Goal: Task Accomplishment & Management: Complete application form

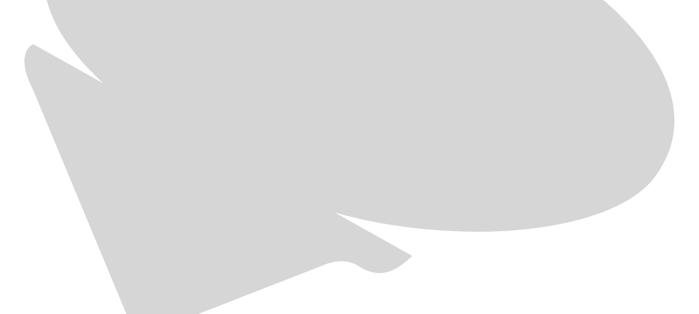
scroll to position [636, 0]
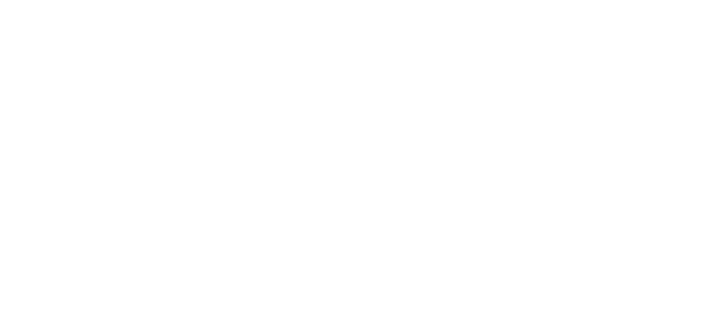
type input "[DATE]"
drag, startPoint x: 523, startPoint y: 158, endPoint x: 403, endPoint y: 167, distance: 120.4
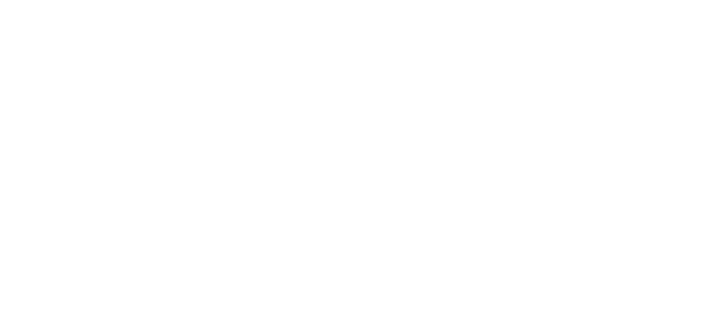
drag, startPoint x: 513, startPoint y: 165, endPoint x: 364, endPoint y: 182, distance: 150.0
paste input "[DATE]"
type input "[DATE]"
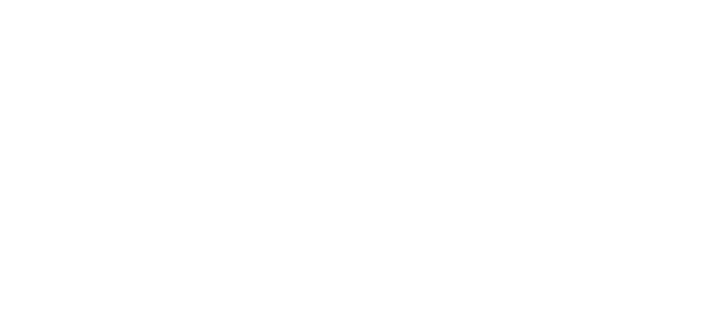
paste input "[DATE]"
type input "[DATE]"
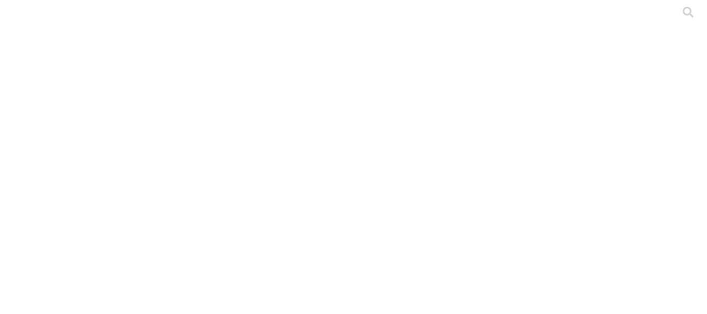
paste input "[DATE]"
type input "[DATE]"
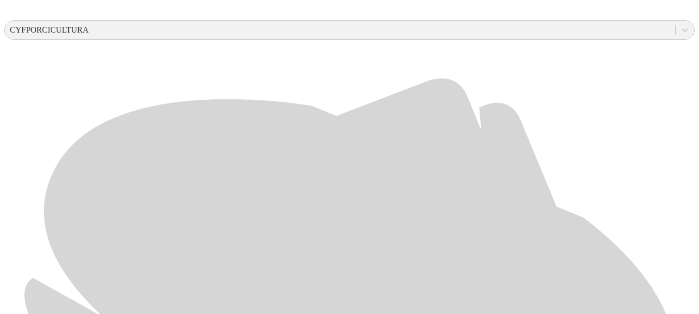
scroll to position [406, 0]
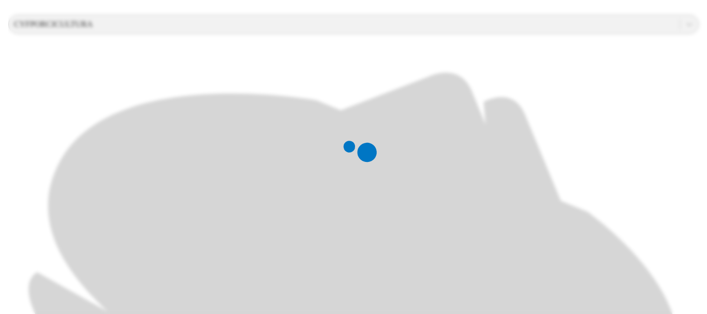
scroll to position [0, 0]
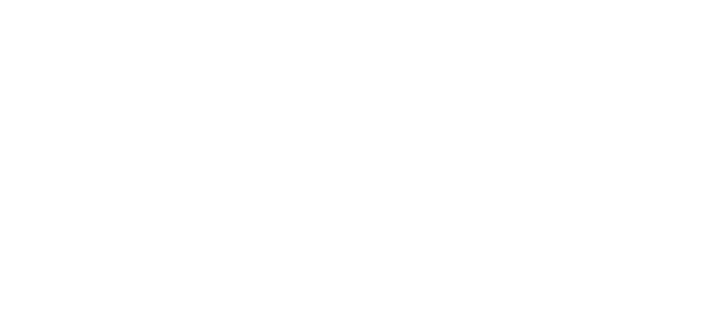
paste input "S4 - [PERSON_NAME][GEOGRAPHIC_DATA] - CEBA - 2025"
drag, startPoint x: 420, startPoint y: 163, endPoint x: 707, endPoint y: 146, distance: 286.7
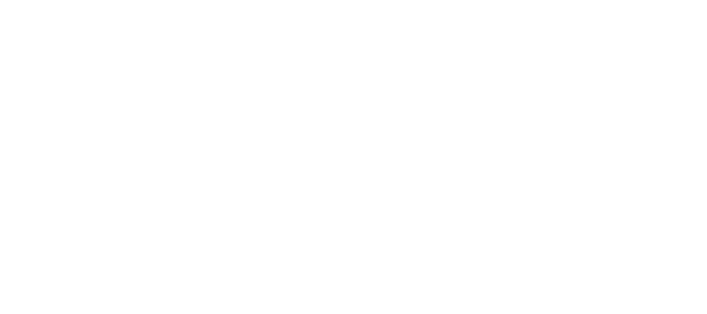
type input "S"
type input "[DATE]"
paste input "[DATE]"
type input "[DATE]"
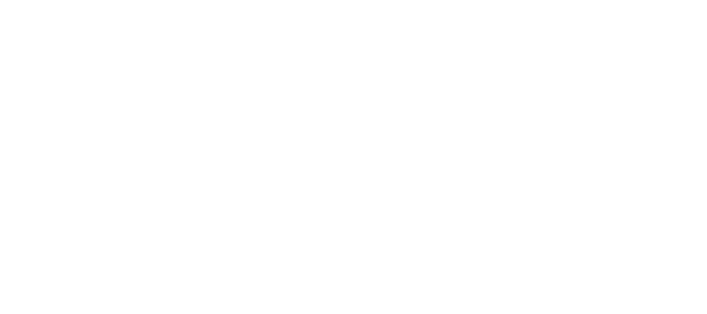
paste input "[DATE]"
type input "[DATE]"
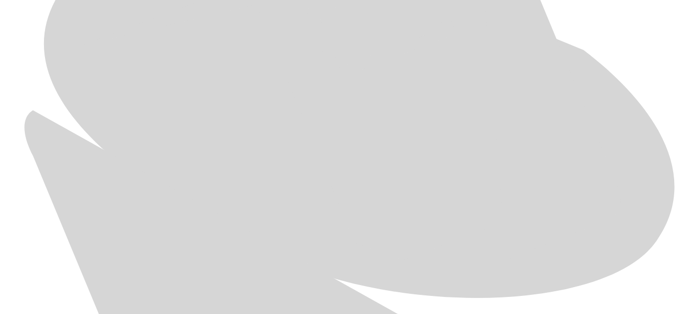
scroll to position [546, 0]
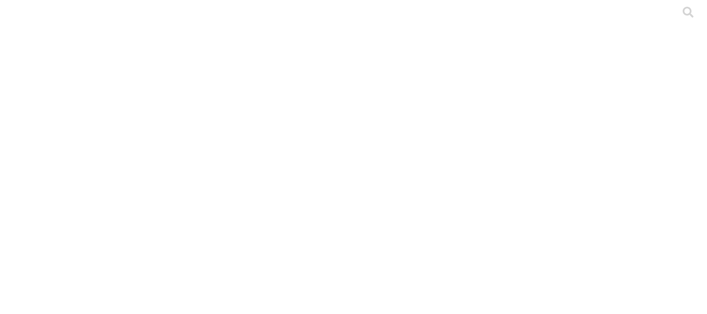
paste input "[DATE]"
type input "[DATE]"
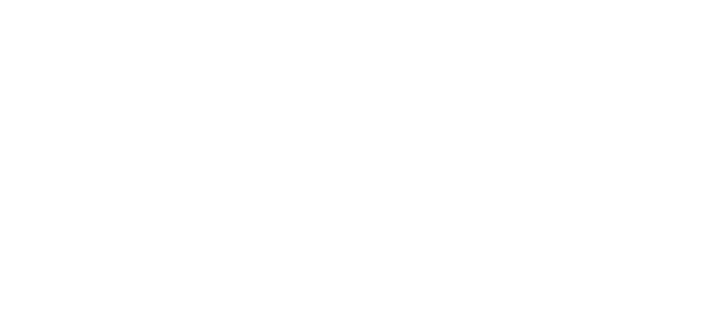
paste input "[DATE]"
type input "[DATE]"
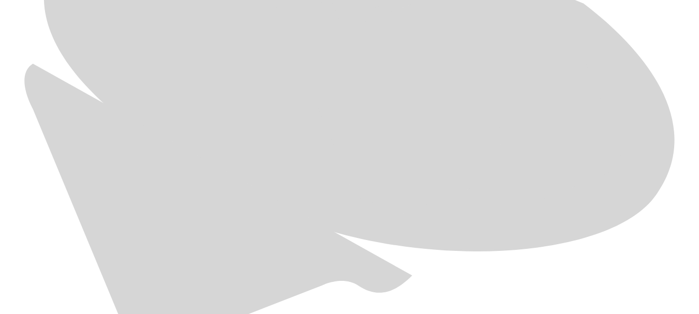
scroll to position [630, 0]
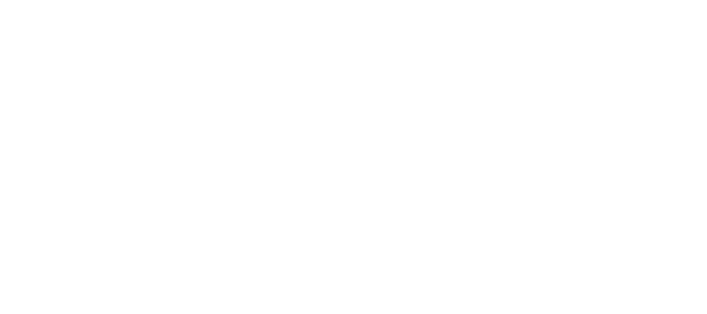
type input "[DATE]"
drag, startPoint x: 535, startPoint y: 158, endPoint x: 326, endPoint y: 148, distance: 209.3
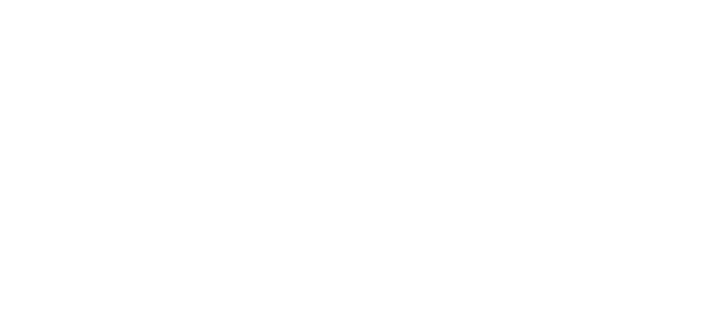
paste input "[DATE]"
type input "[DATE]"
paste input "[DATE]"
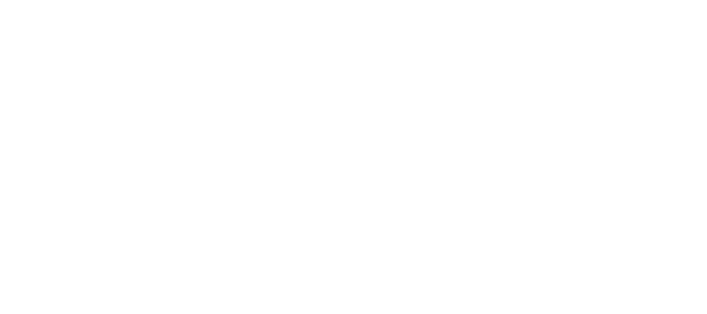
type input "[DATE]"
